Goal: Find specific page/section: Find specific page/section

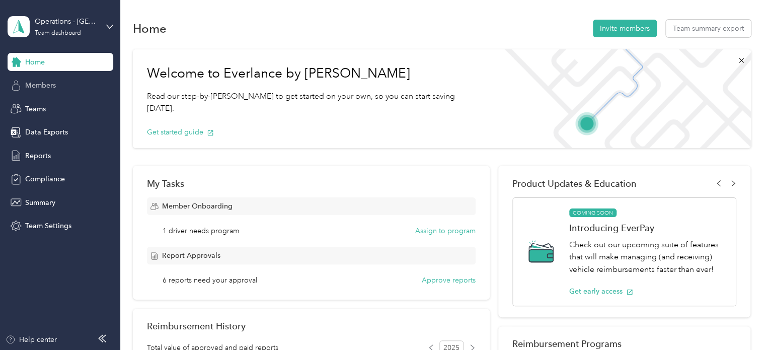
click at [56, 85] on div "Members" at bounding box center [61, 86] width 106 height 18
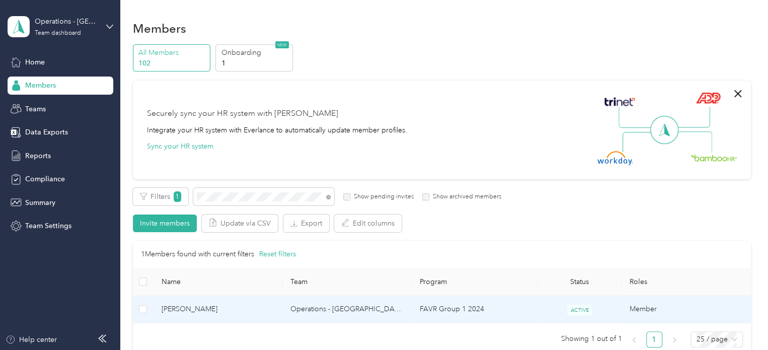
click at [197, 309] on span "[PERSON_NAME]" at bounding box center [218, 309] width 113 height 11
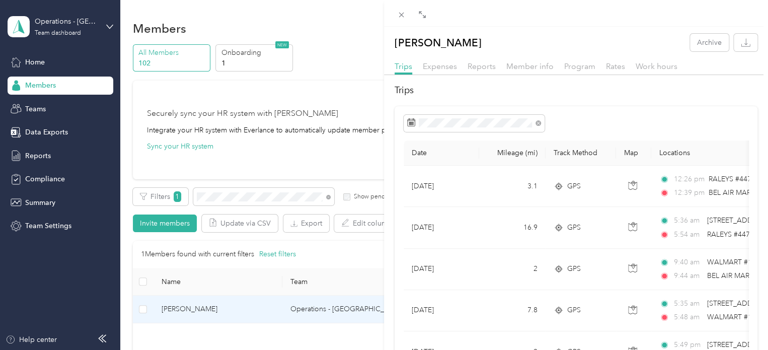
click at [240, 195] on div "[PERSON_NAME] Archive Trips Expenses Reports Member info Program Rates Work hou…" at bounding box center [384, 175] width 768 height 350
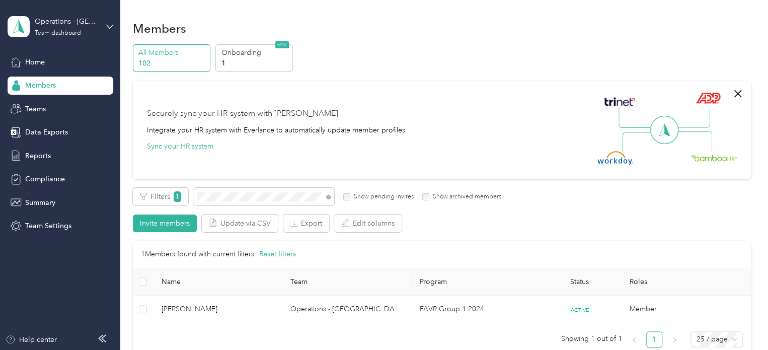
click at [240, 349] on div "Drag to resize Click to close [PERSON_NAME] Archive Trips Expenses Reports Memb…" at bounding box center [381, 350] width 763 height 0
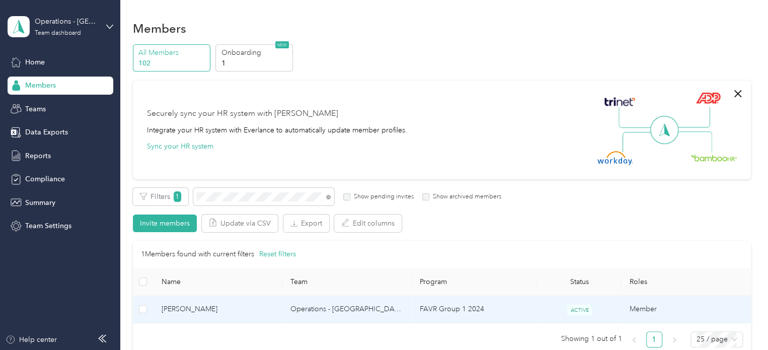
click at [184, 311] on span "[PERSON_NAME]" at bounding box center [218, 309] width 113 height 11
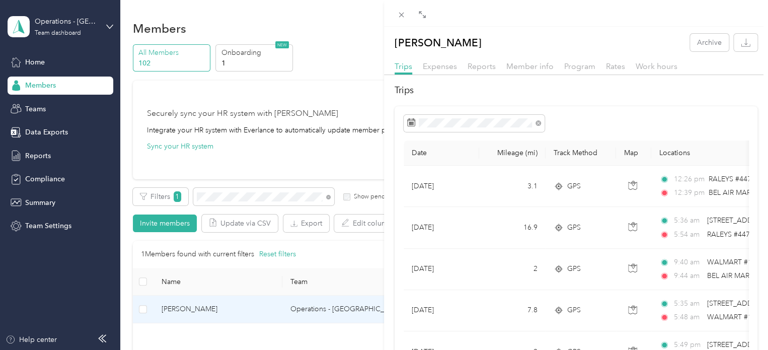
click at [219, 199] on div "[PERSON_NAME] Archive Trips Expenses Reports Member info Program Rates Work hou…" at bounding box center [384, 175] width 768 height 350
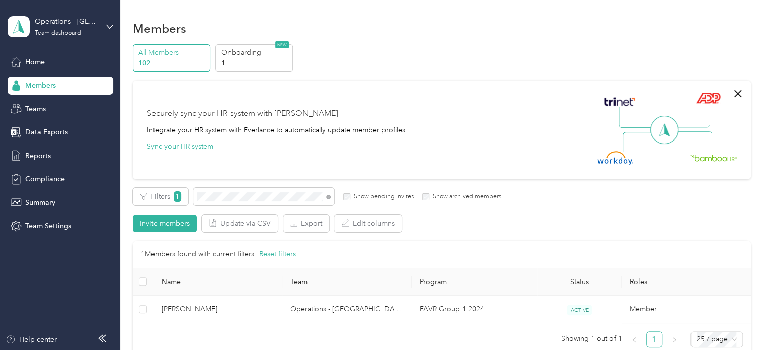
click at [216, 199] on div at bounding box center [384, 175] width 768 height 350
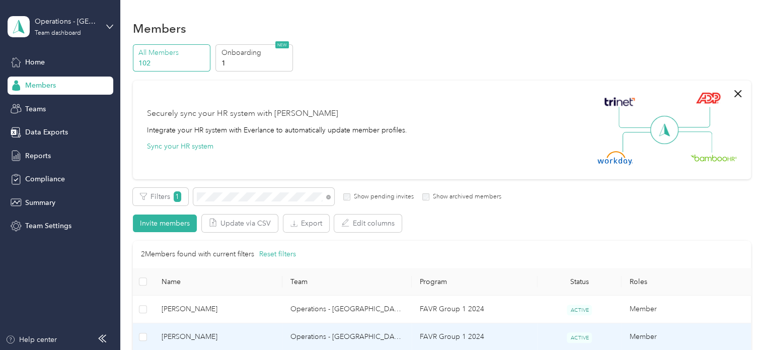
click at [207, 337] on span "[PERSON_NAME]" at bounding box center [218, 336] width 113 height 11
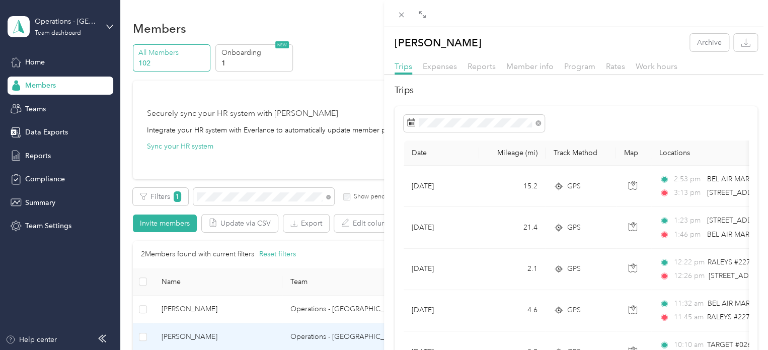
click at [227, 197] on div "[PERSON_NAME] Archive Trips Expenses Reports Member info Program Rates Work hou…" at bounding box center [384, 175] width 768 height 350
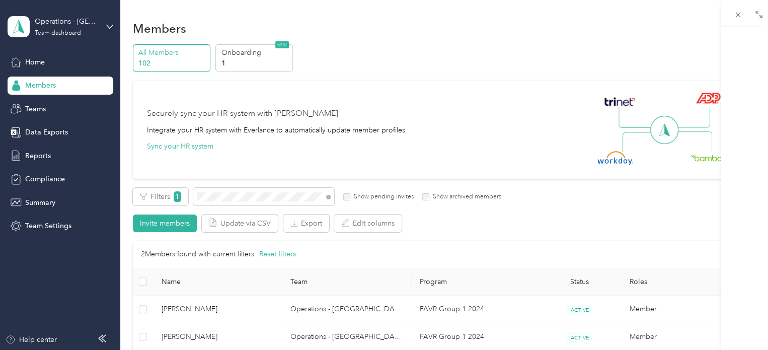
click at [228, 197] on div at bounding box center [384, 175] width 768 height 350
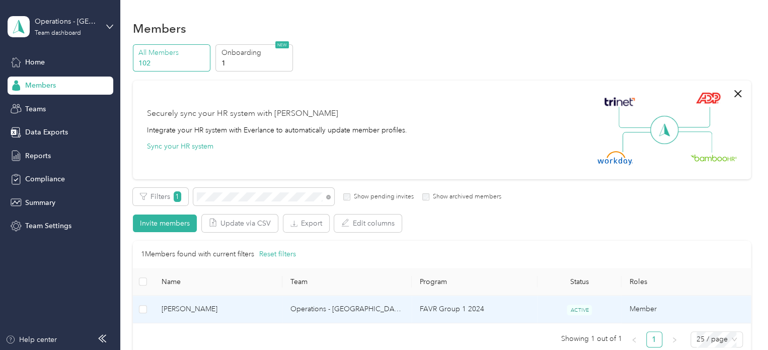
click at [241, 306] on span "[PERSON_NAME]" at bounding box center [218, 309] width 113 height 11
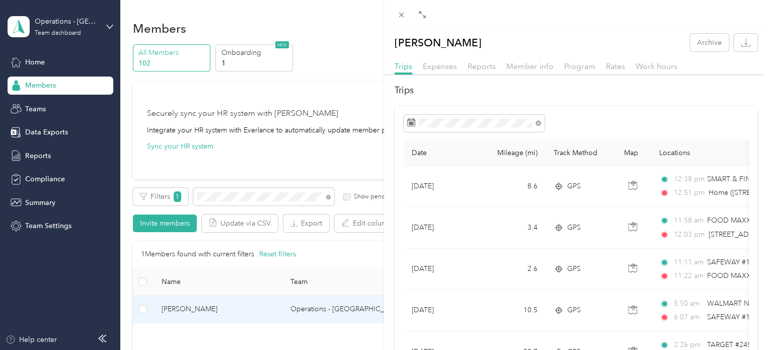
click at [220, 194] on div "[PERSON_NAME] Archive Trips Expenses Reports Member info Program Rates Work hou…" at bounding box center [384, 175] width 768 height 350
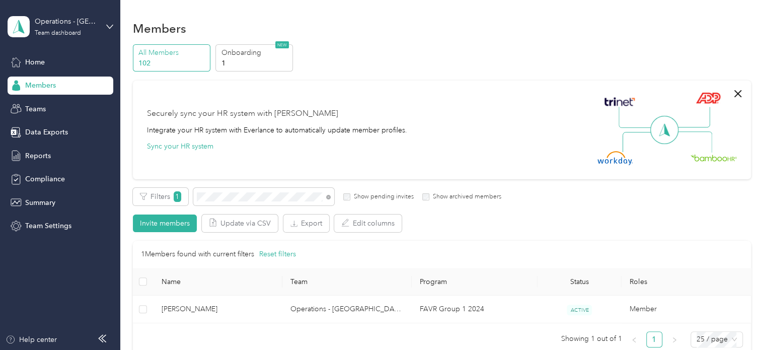
click at [220, 194] on div at bounding box center [384, 175] width 768 height 350
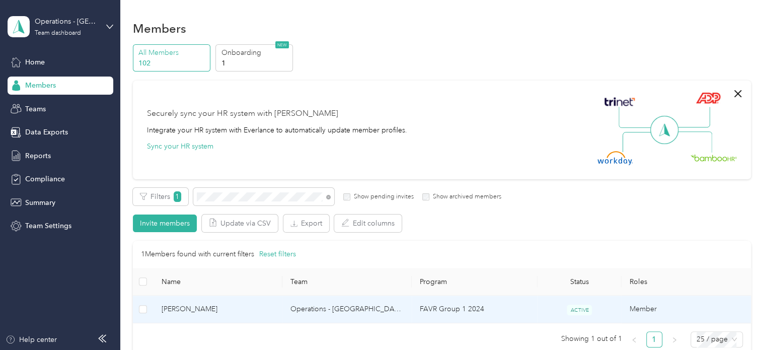
click at [198, 304] on span "[PERSON_NAME]" at bounding box center [218, 309] width 113 height 11
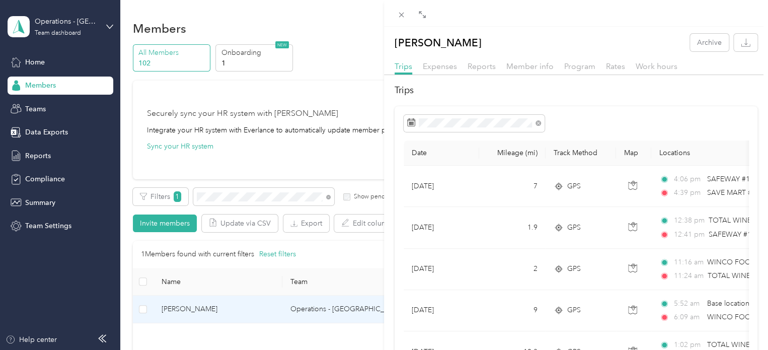
scroll to position [101, 0]
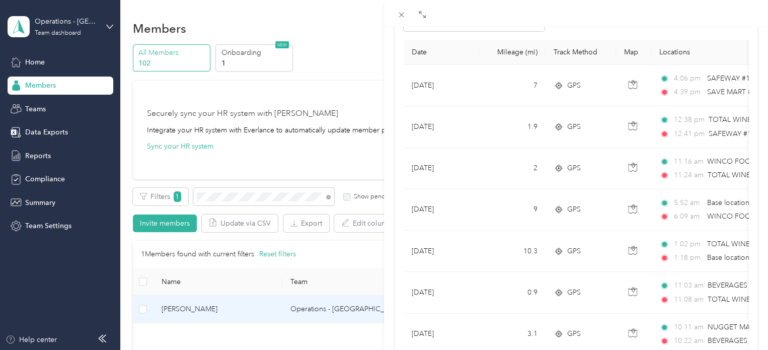
click at [233, 199] on div "[PERSON_NAME] Archive Trips Expenses Reports Member info Program Rates Work hou…" at bounding box center [384, 175] width 768 height 350
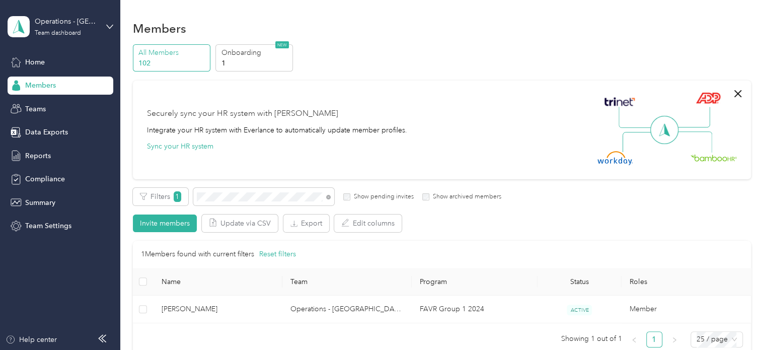
click at [233, 199] on div at bounding box center [384, 175] width 768 height 350
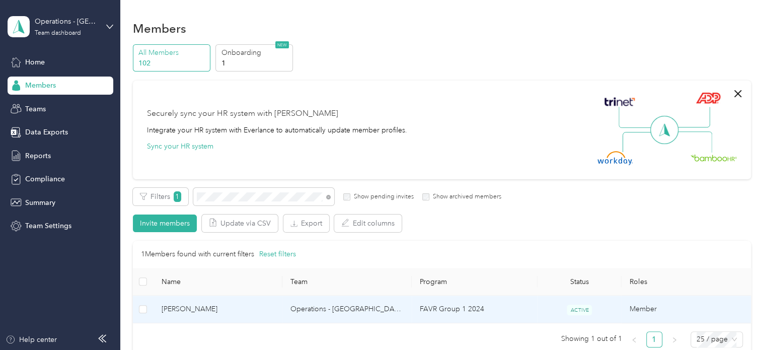
click at [200, 311] on span "[PERSON_NAME]" at bounding box center [218, 309] width 113 height 11
